Goal: Task Accomplishment & Management: Complete application form

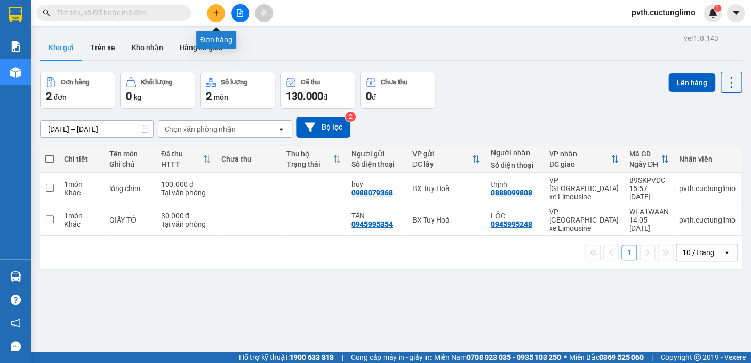
click at [219, 4] on div at bounding box center [239, 13] width 77 height 18
click at [216, 14] on icon "plus" at bounding box center [216, 13] width 1 height 6
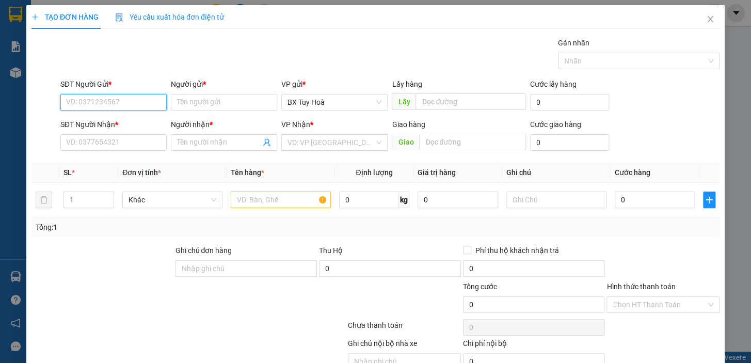
click at [152, 101] on input "SĐT Người Gửi *" at bounding box center [113, 102] width 106 height 17
click at [152, 101] on input "03640799" at bounding box center [113, 102] width 106 height 17
click at [147, 121] on div "0364079969 - thơm" at bounding box center [112, 122] width 93 height 11
type input "0364079969"
type input "thơm"
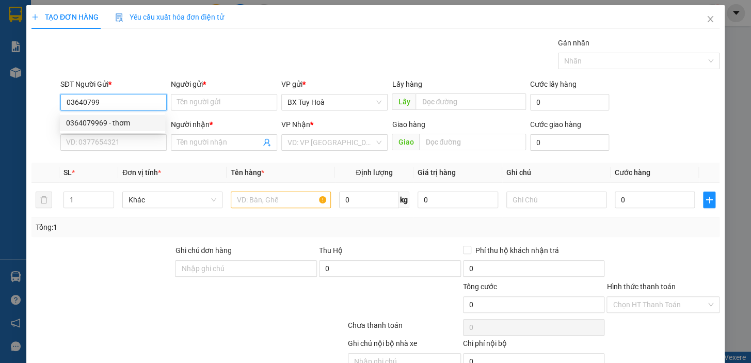
type input "0335803092"
type input "thơ"
type input "50.000"
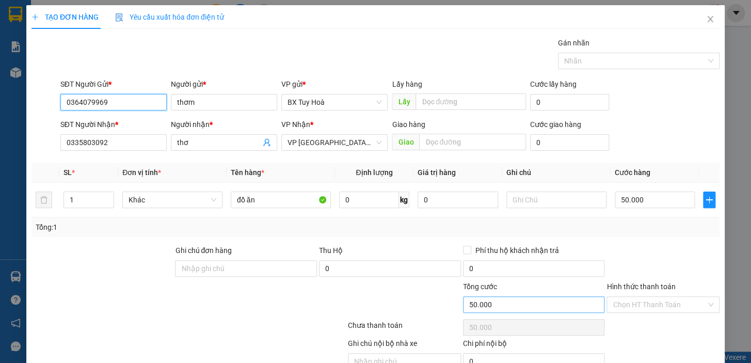
type input "0364079969"
click at [656, 201] on input "50.000" at bounding box center [655, 200] width 81 height 17
type input "6"
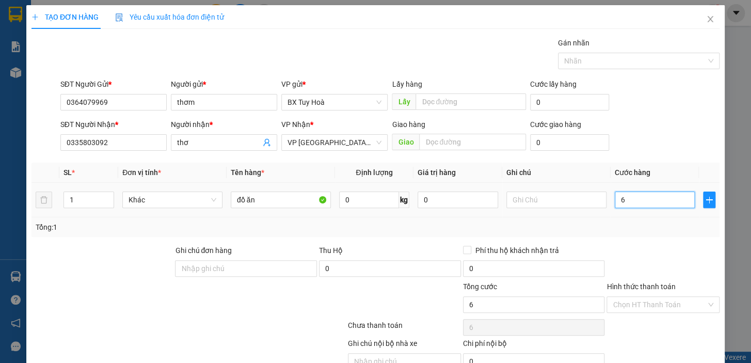
type input "60"
type input "600"
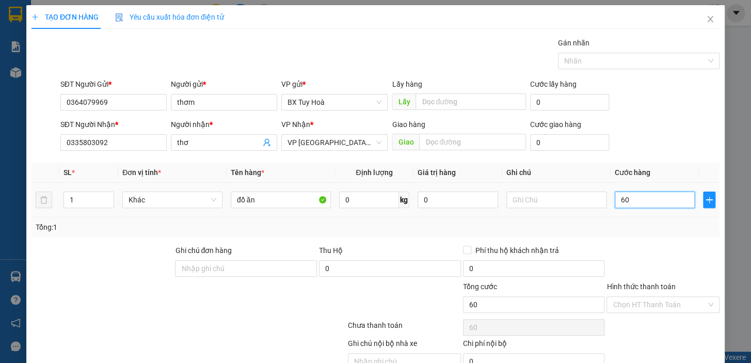
type input "600"
type input "6.000"
type input "60.000"
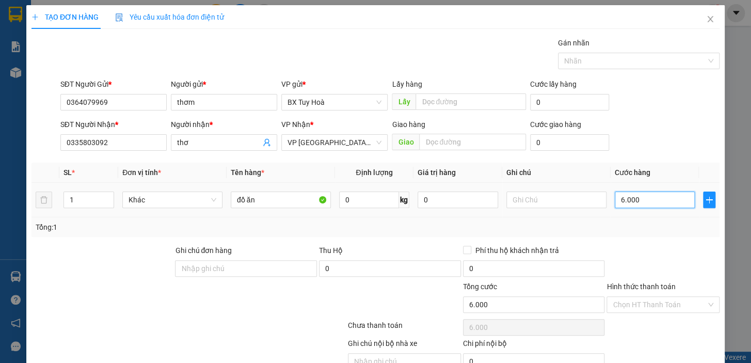
type input "60.000"
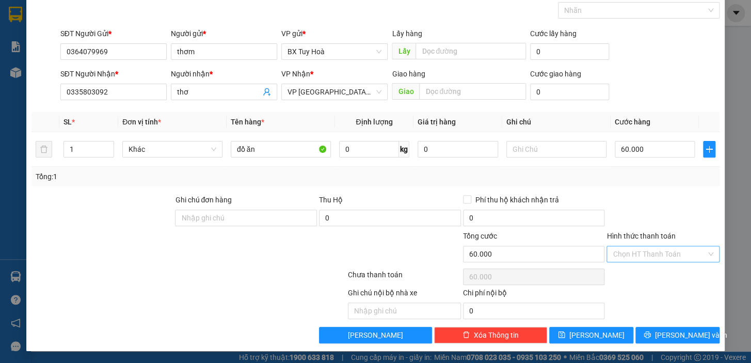
click at [638, 251] on input "Hình thức thanh toán" at bounding box center [659, 253] width 93 height 15
click at [648, 276] on div "Tại văn phòng" at bounding box center [657, 274] width 100 height 11
type input "0"
click at [668, 336] on span "Lưu và In" at bounding box center [691, 334] width 72 height 11
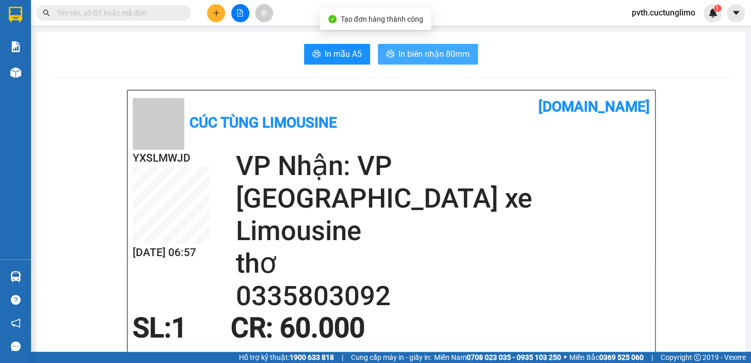
click at [436, 49] on span "In biên nhận 80mm" at bounding box center [434, 54] width 71 height 13
click at [417, 58] on span "In biên nhận 80mm" at bounding box center [434, 54] width 71 height 13
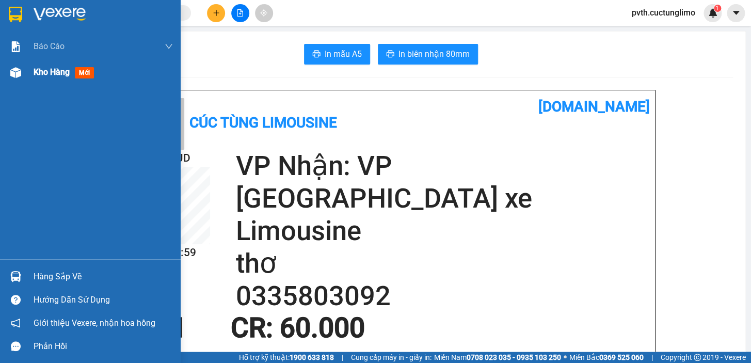
click at [59, 76] on span "Kho hàng" at bounding box center [52, 72] width 36 height 10
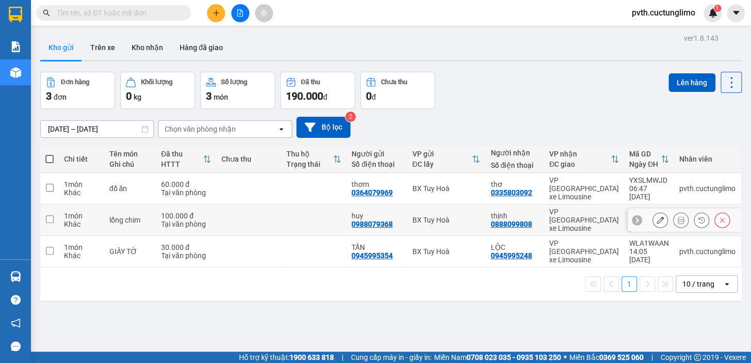
click at [46, 206] on td at bounding box center [49, 219] width 19 height 31
checkbox input "true"
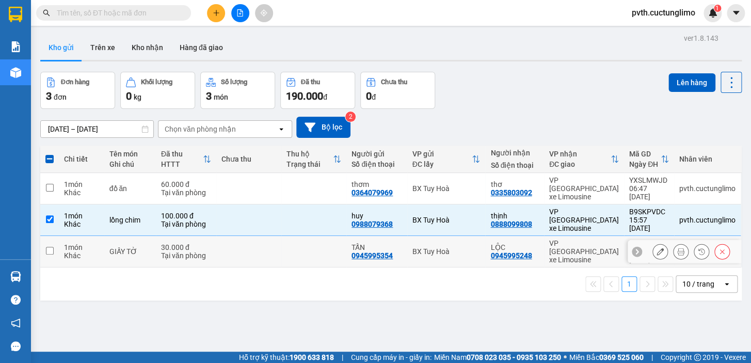
click at [51, 247] on input "checkbox" at bounding box center [50, 251] width 8 height 8
checkbox input "true"
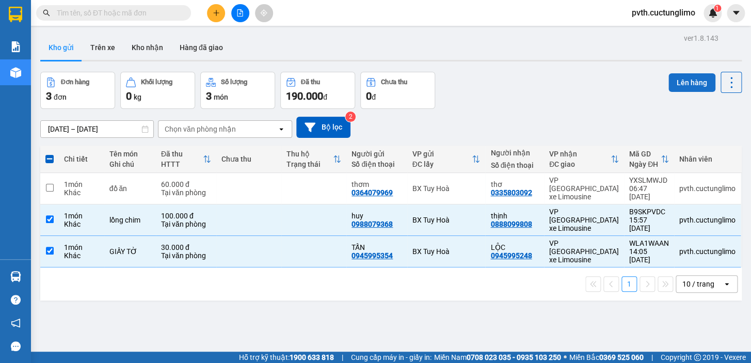
click at [690, 86] on button "Lên hàng" at bounding box center [692, 82] width 47 height 19
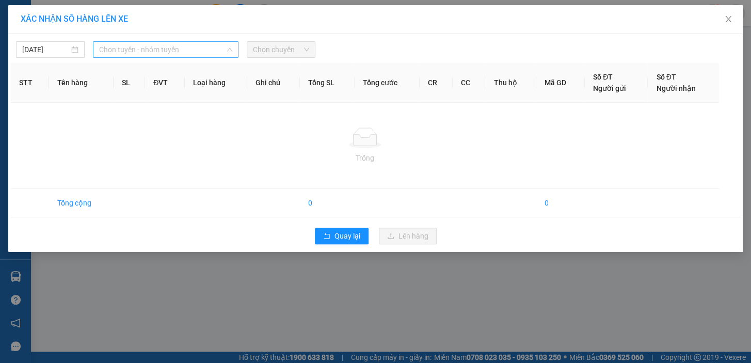
click at [123, 50] on span "Chọn tuyến - nhóm tuyến" at bounding box center [165, 49] width 133 height 15
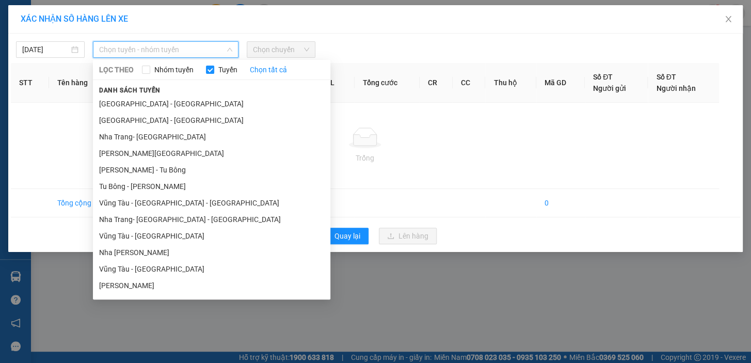
scroll to position [230, 0]
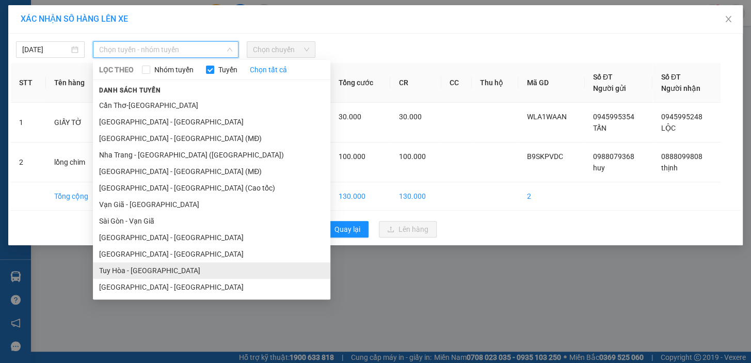
click at [145, 269] on li "Tuy Hòa - Nha Trang" at bounding box center [212, 270] width 238 height 17
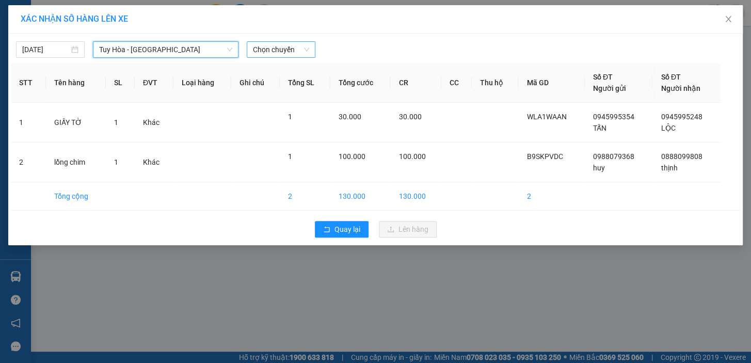
click at [261, 48] on span "Chọn chuyến" at bounding box center [281, 49] width 56 height 15
click at [65, 52] on input "12/09/2025" at bounding box center [45, 49] width 47 height 11
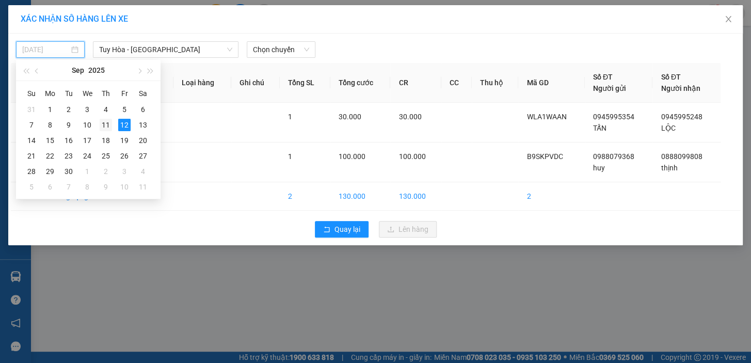
click at [108, 123] on div "11" at bounding box center [106, 125] width 12 height 12
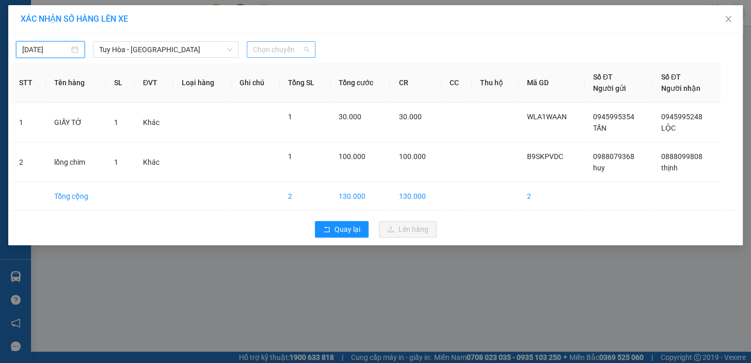
click at [277, 46] on span "Chọn chuyến" at bounding box center [281, 49] width 56 height 15
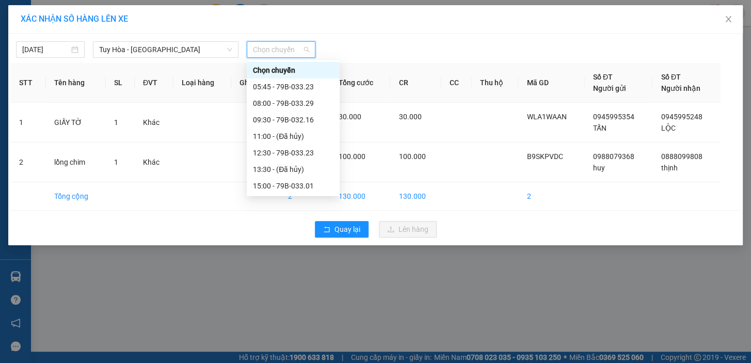
type input "11/09/2025"
click at [300, 184] on div "17:00 - 79B-033.01" at bounding box center [299, 186] width 92 height 11
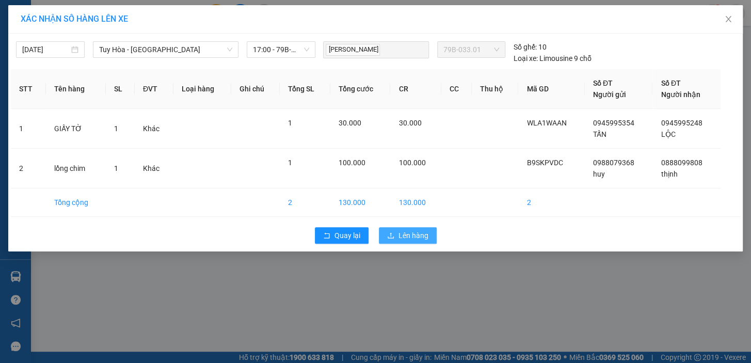
click at [405, 236] on span "Lên hàng" at bounding box center [414, 235] width 30 height 11
